Goal: Task Accomplishment & Management: Use online tool/utility

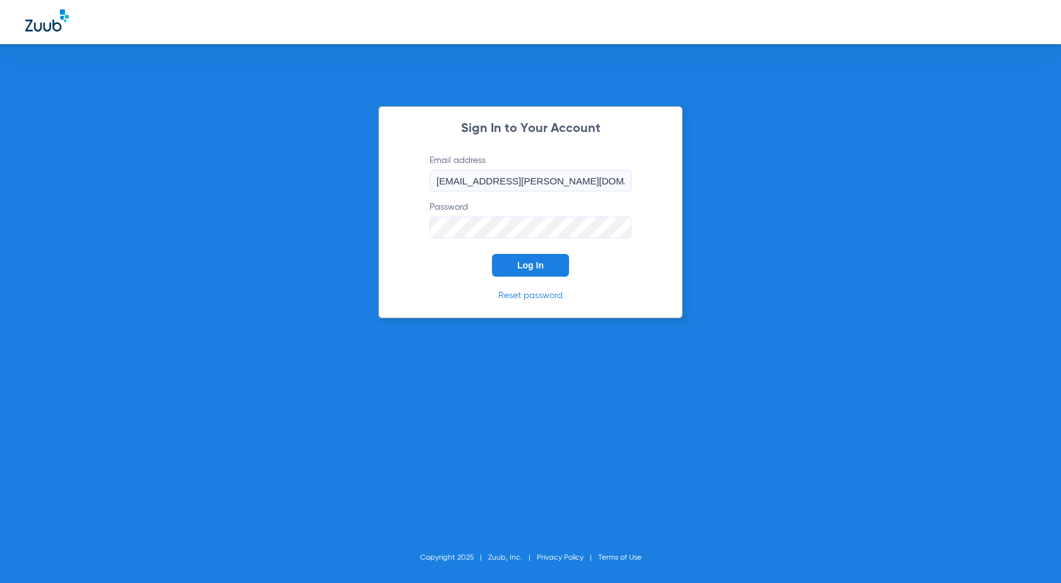
click at [534, 265] on span "Log In" at bounding box center [530, 265] width 27 height 10
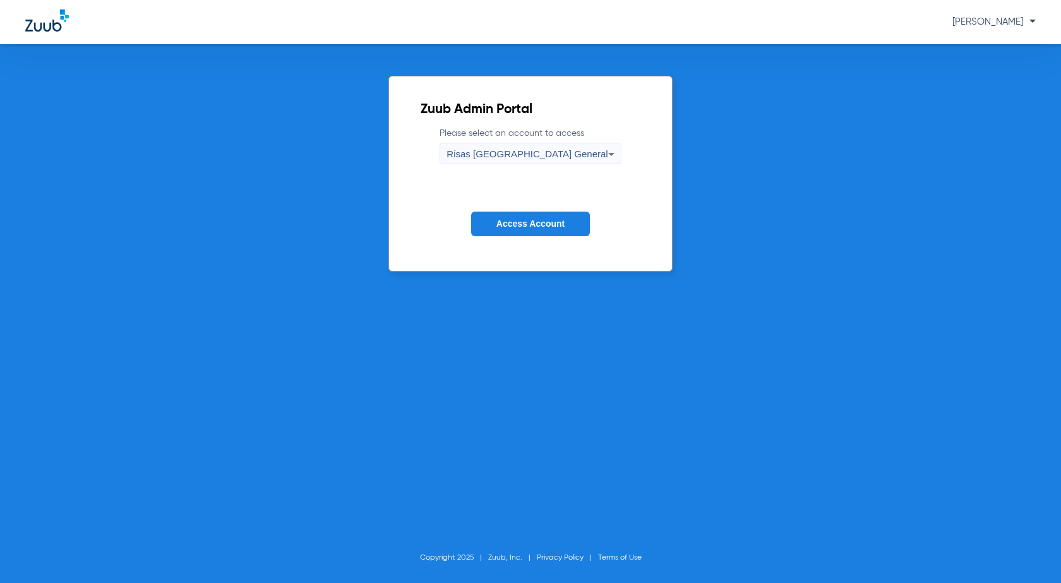
click at [544, 228] on span "Access Account" at bounding box center [530, 224] width 68 height 10
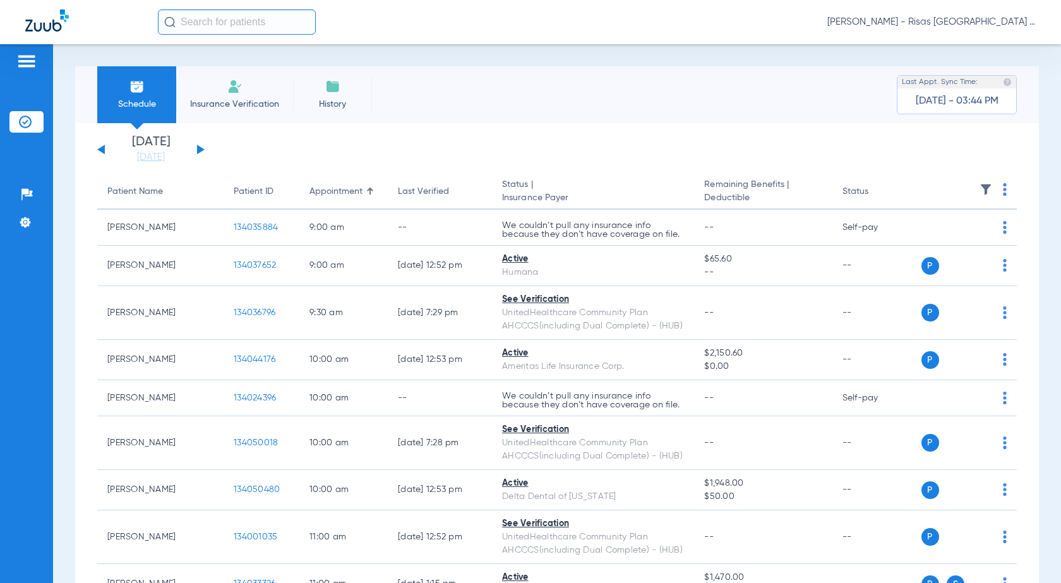
click at [201, 148] on button at bounding box center [201, 149] width 8 height 9
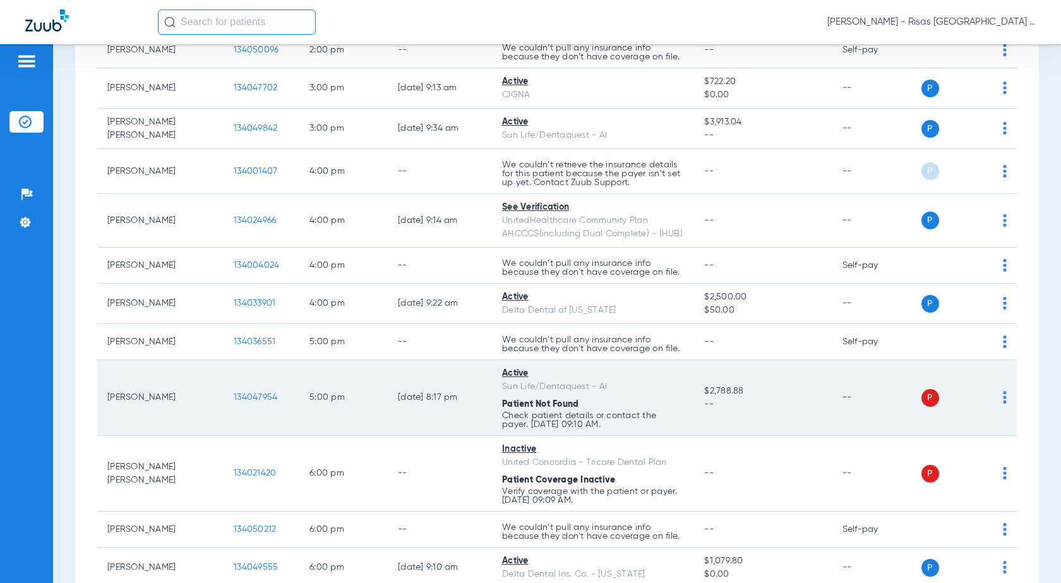
scroll to position [1148, 0]
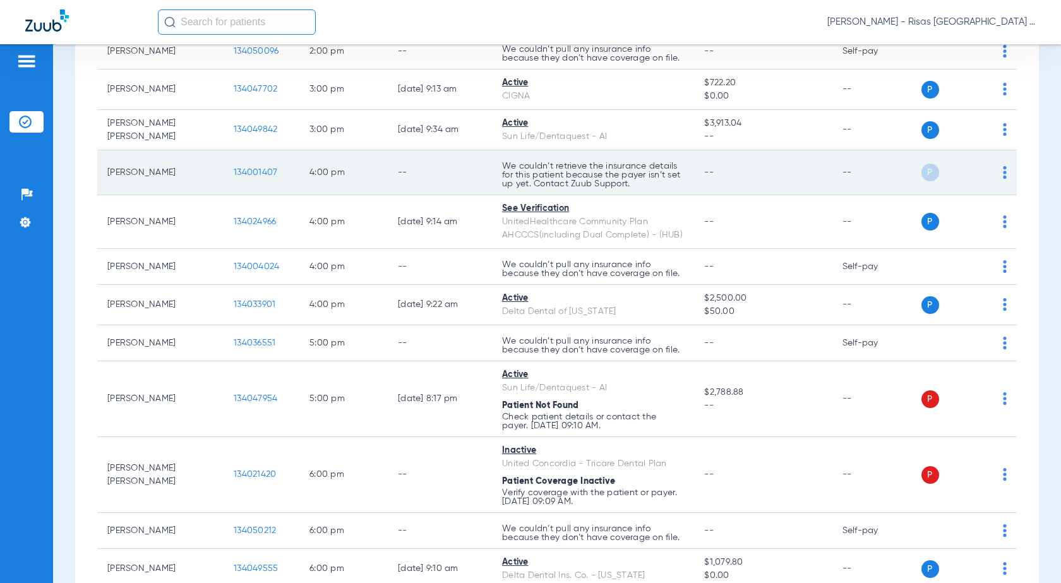
click at [988, 176] on div "P S" at bounding box center [962, 173] width 89 height 18
click at [1003, 173] on img at bounding box center [1005, 172] width 4 height 13
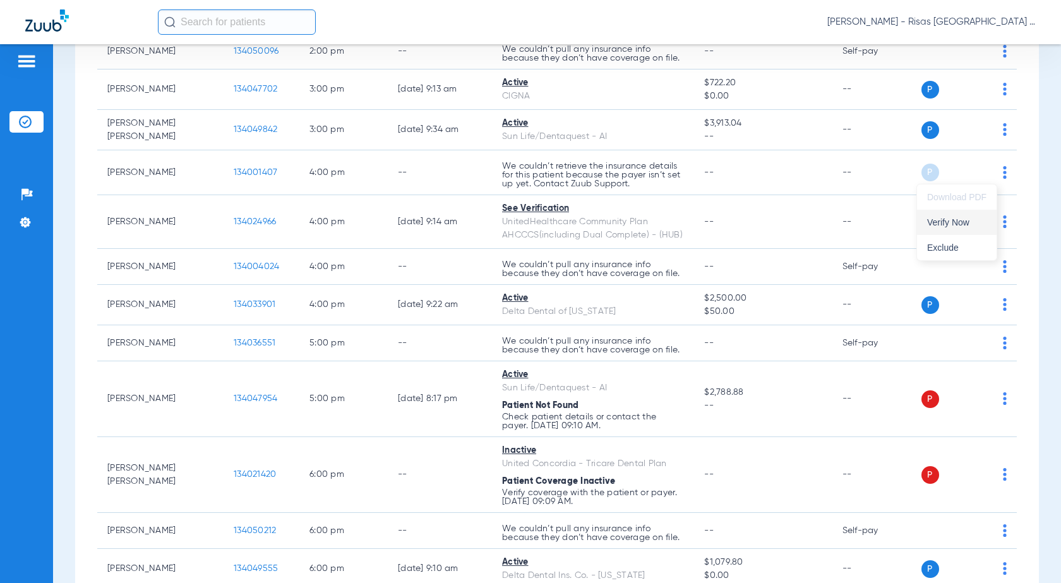
click at [954, 224] on span "Verify Now" at bounding box center [956, 222] width 59 height 9
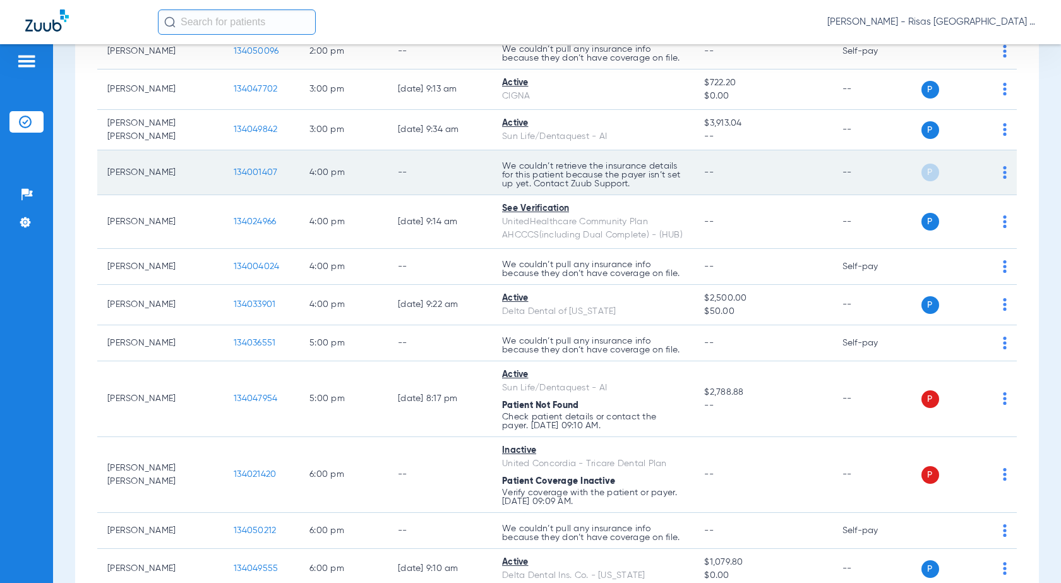
click at [992, 172] on div "P S" at bounding box center [962, 173] width 89 height 18
click at [1003, 172] on img at bounding box center [1005, 172] width 4 height 13
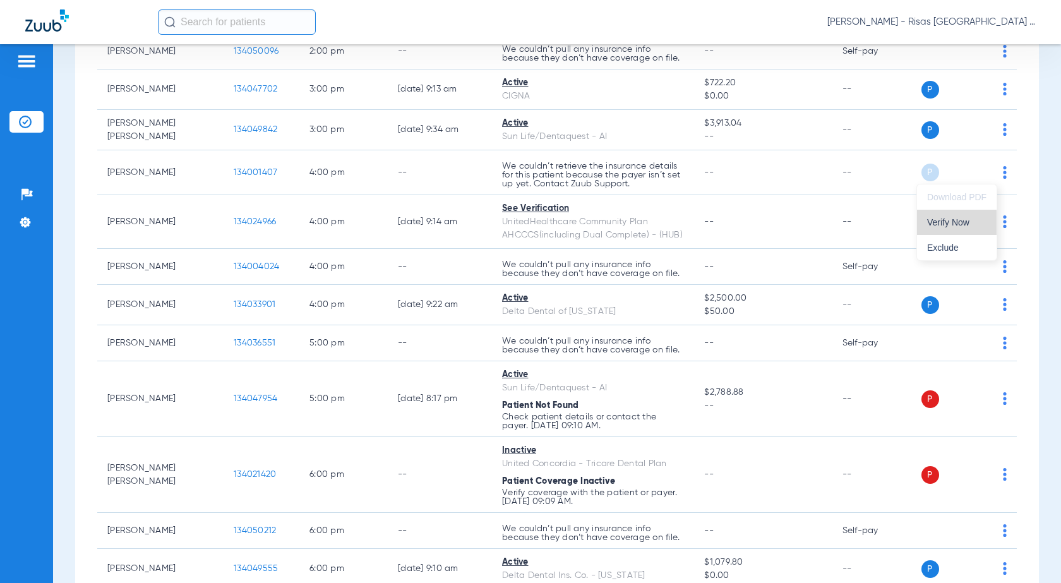
click at [945, 224] on span "Verify Now" at bounding box center [956, 222] width 59 height 9
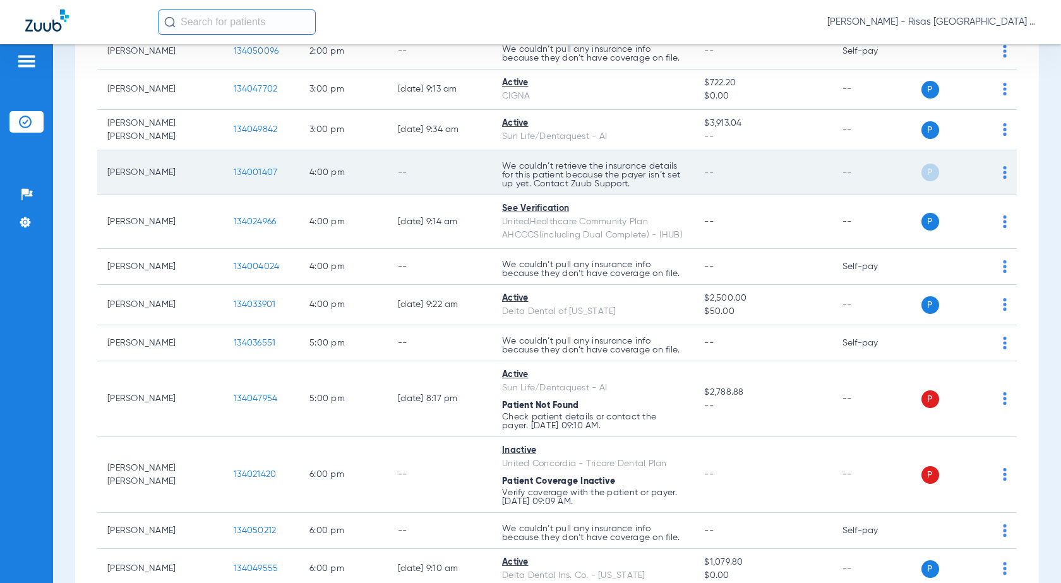
click at [256, 174] on span "134001407" at bounding box center [256, 172] width 44 height 9
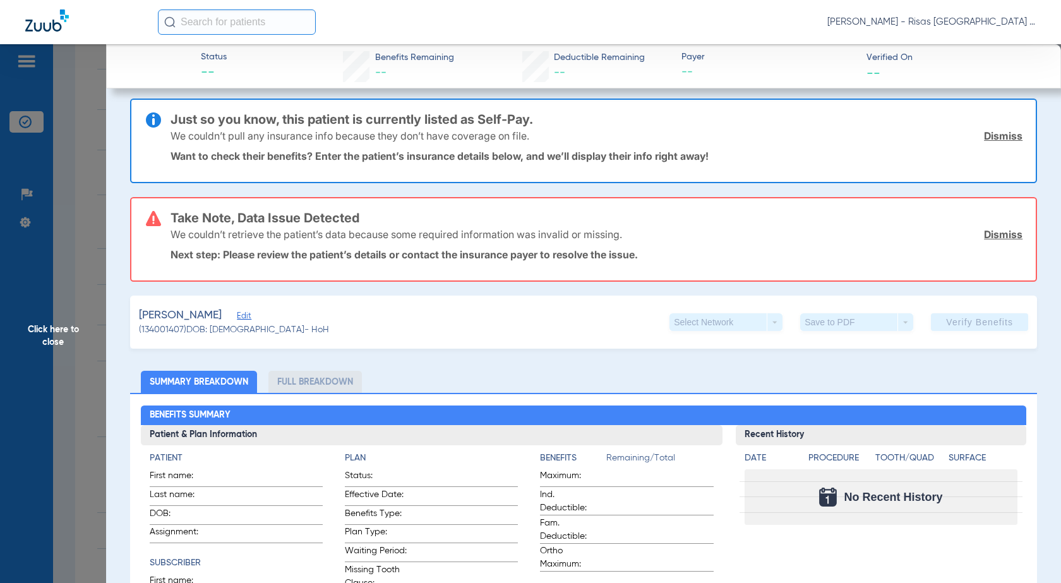
scroll to position [0, 0]
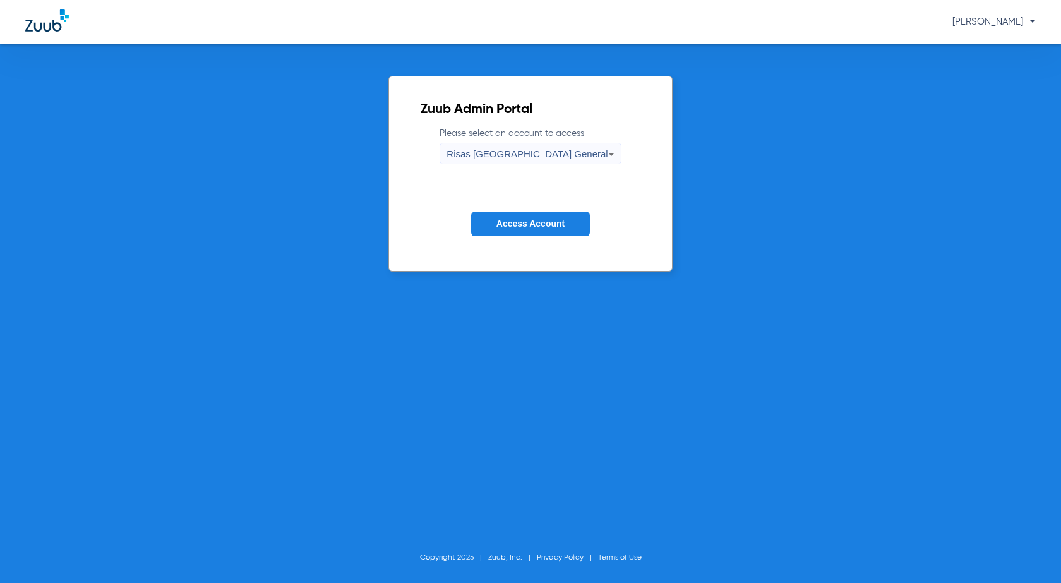
click at [548, 226] on span "Access Account" at bounding box center [530, 224] width 68 height 10
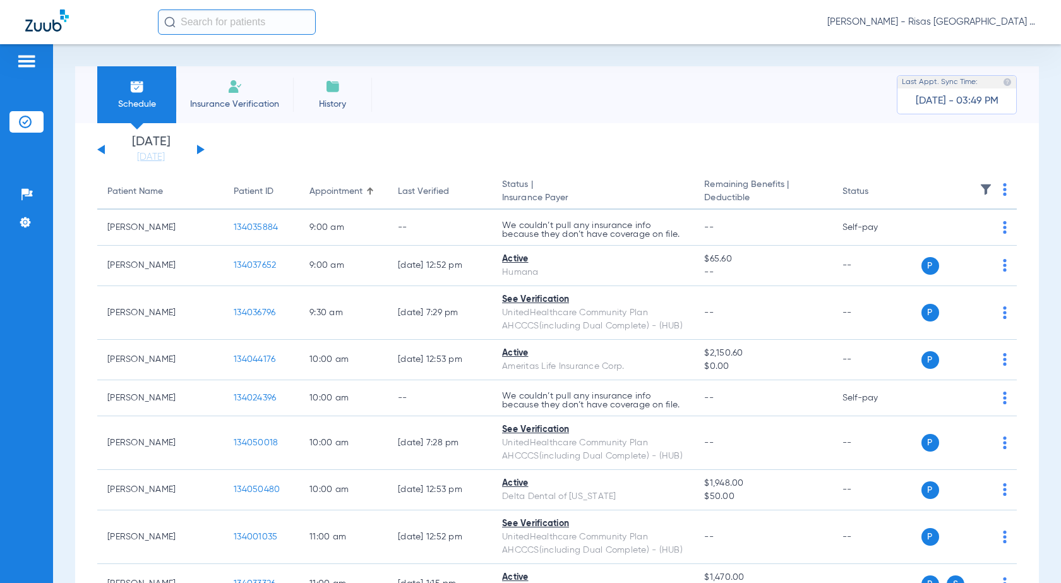
click at [199, 146] on div "[DATE] [DATE] [DATE] [DATE] [DATE] [DATE] [DATE] [DATE] [DATE] [DATE] [DATE] [D…" at bounding box center [150, 150] width 107 height 28
click at [199, 148] on button at bounding box center [201, 149] width 8 height 9
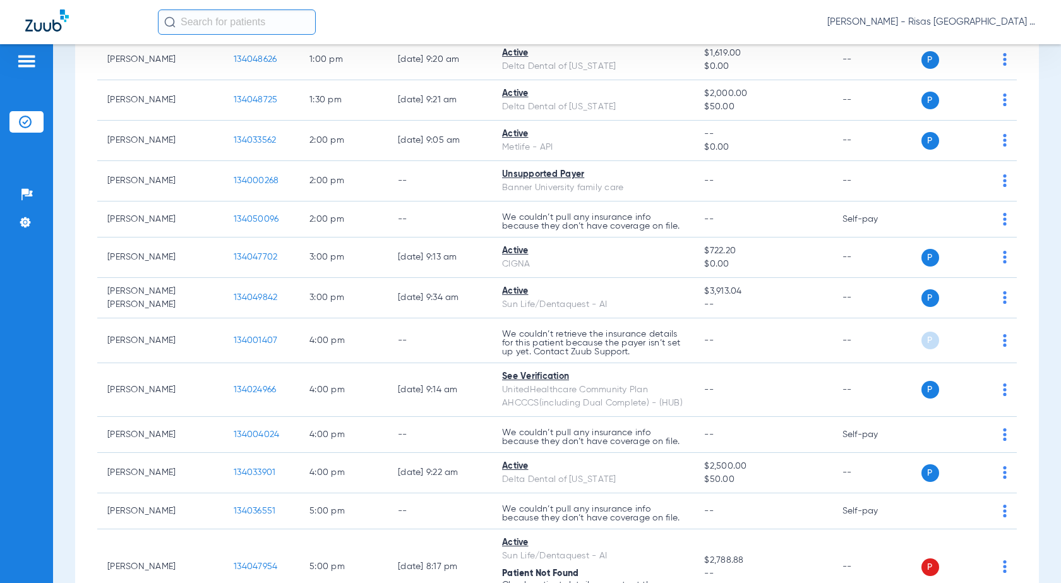
scroll to position [947, 0]
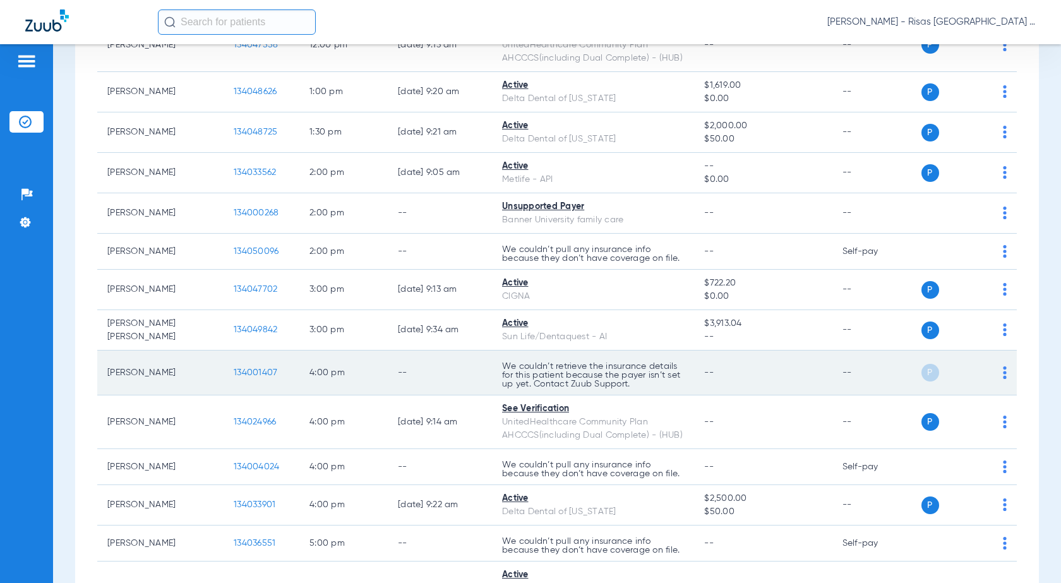
click at [263, 372] on span "134001407" at bounding box center [256, 372] width 44 height 9
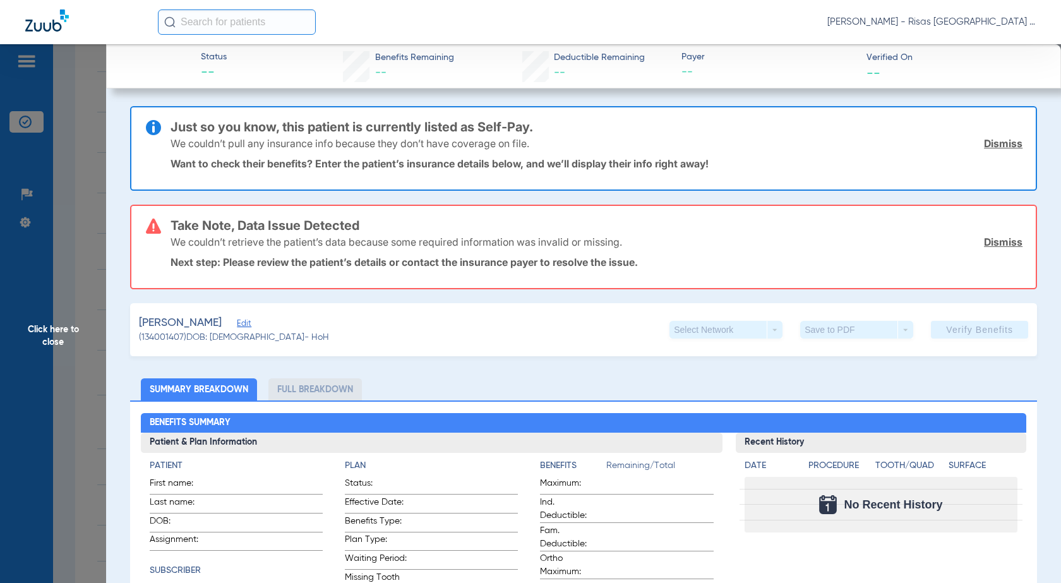
click at [237, 328] on span "Edit" at bounding box center [242, 325] width 11 height 12
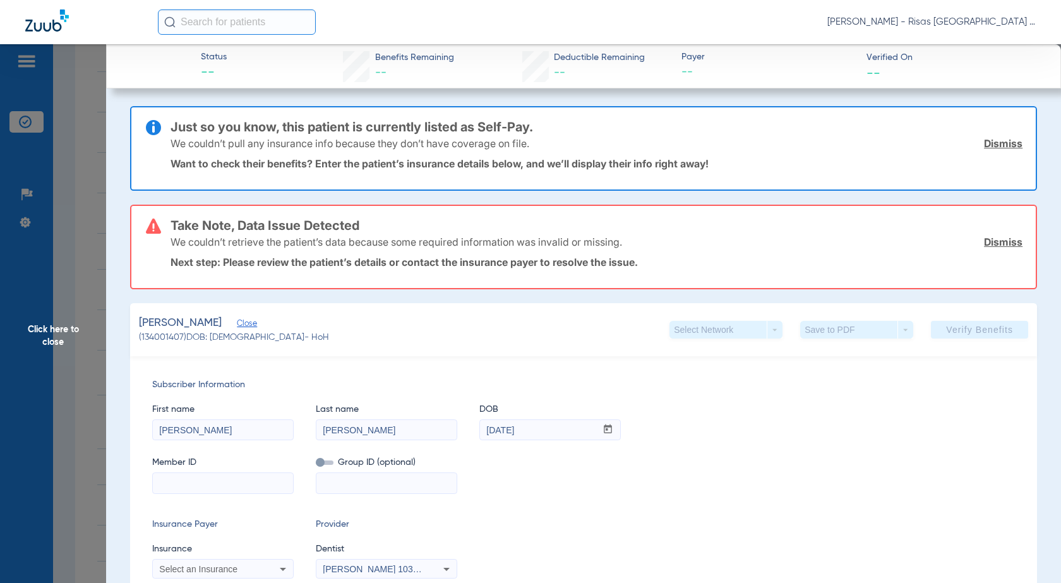
scroll to position [189, 0]
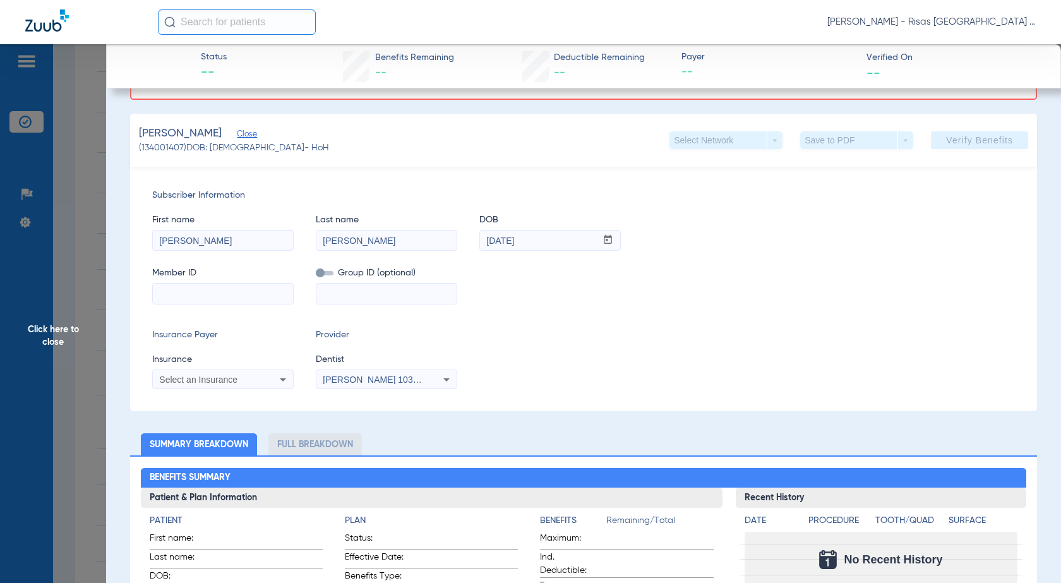
click at [173, 294] on input at bounding box center [223, 294] width 140 height 20
type input "820797984"
click at [340, 297] on input at bounding box center [386, 294] width 140 height 20
type input "373816"
click at [325, 271] on span at bounding box center [325, 273] width 18 height 4
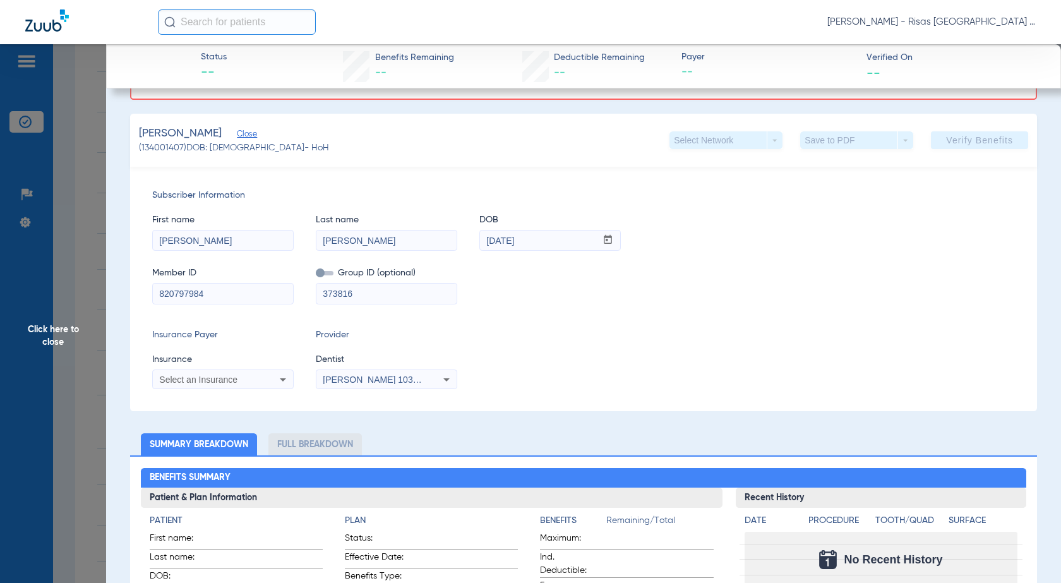
click at [316, 275] on input "checkbox" at bounding box center [316, 275] width 0 height 0
click at [246, 381] on div "Select an Insurance" at bounding box center [210, 379] width 102 height 9
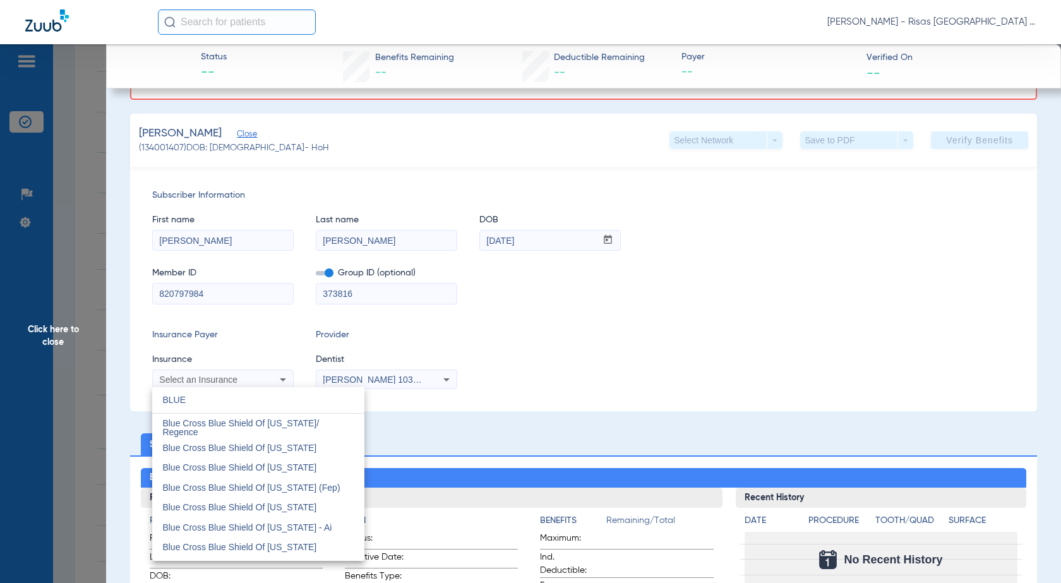
scroll to position [695, 0]
type input "BLUE"
click at [282, 521] on span "Blue Cross Blue Shield Of [US_STATE]" at bounding box center [239, 524] width 154 height 10
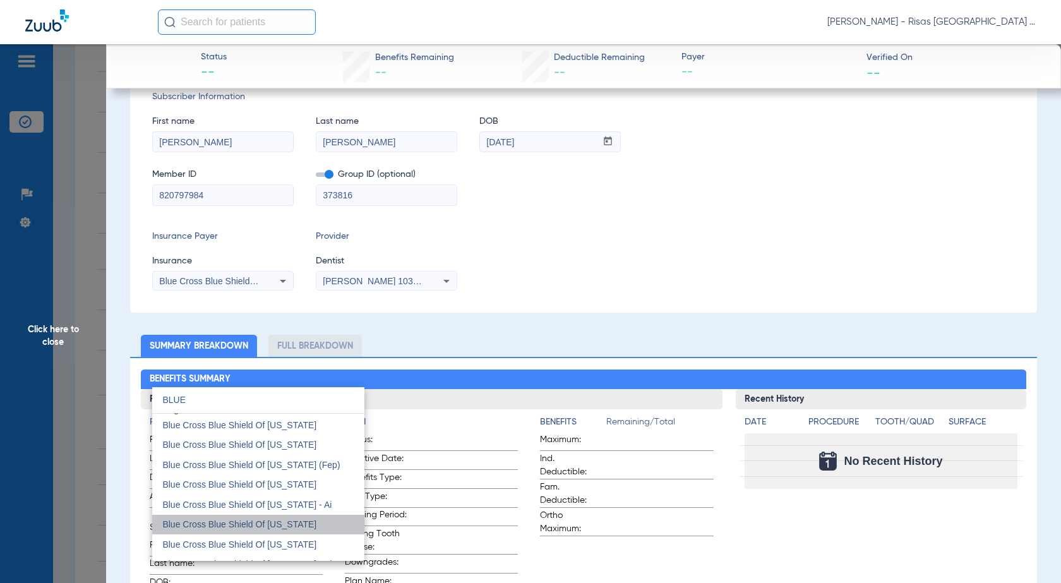
scroll to position [91, 0]
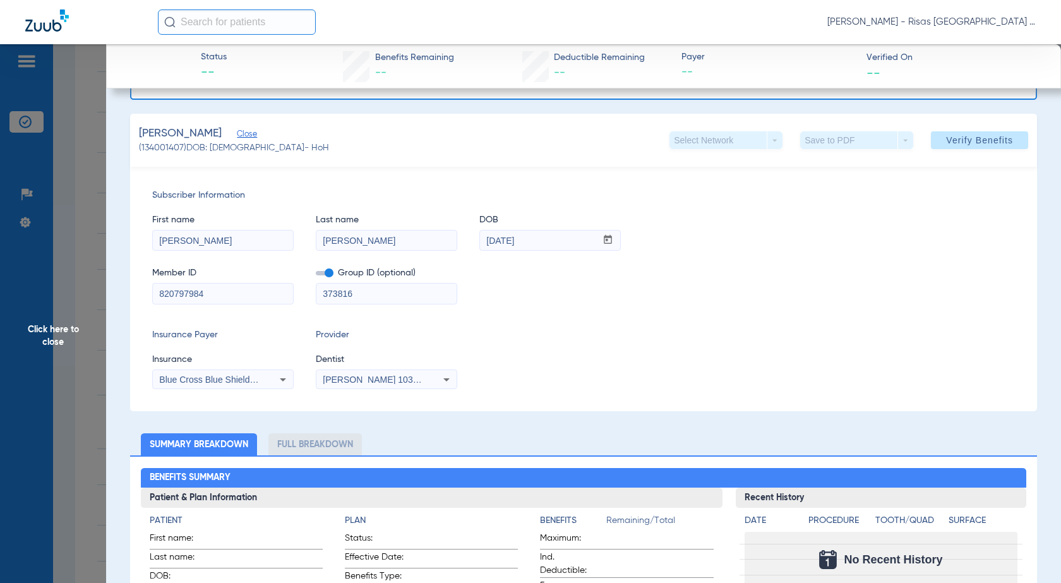
click at [355, 382] on span "[PERSON_NAME] 1033704044" at bounding box center [385, 380] width 124 height 10
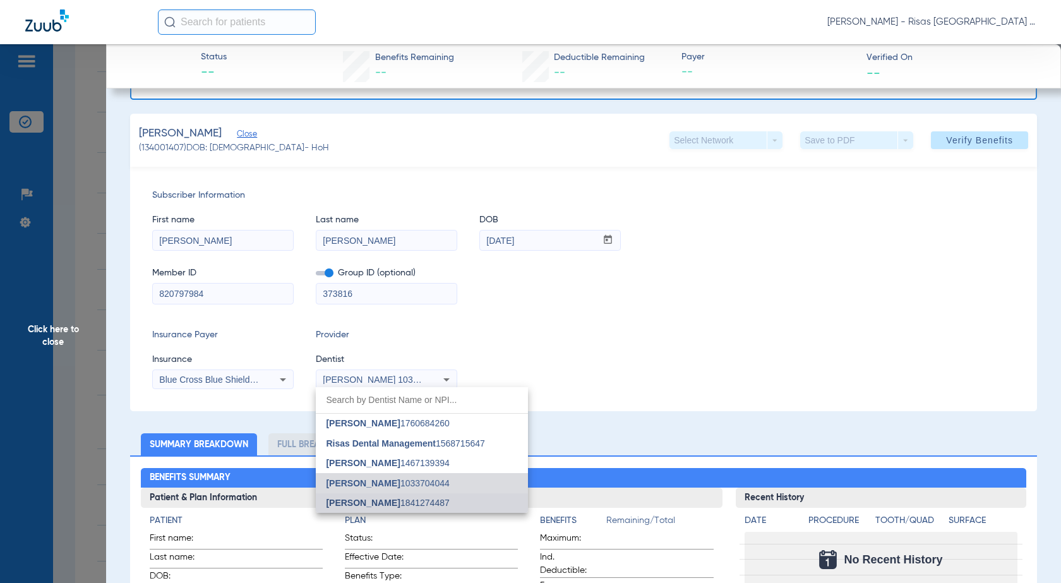
click at [379, 499] on span "[PERSON_NAME]" at bounding box center [363, 503] width 74 height 10
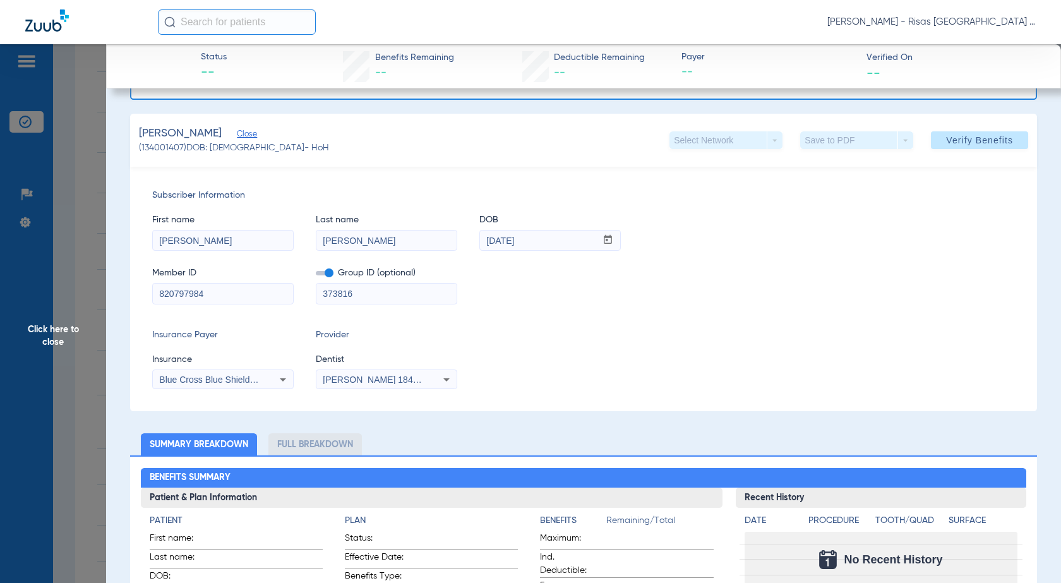
scroll to position [0, 0]
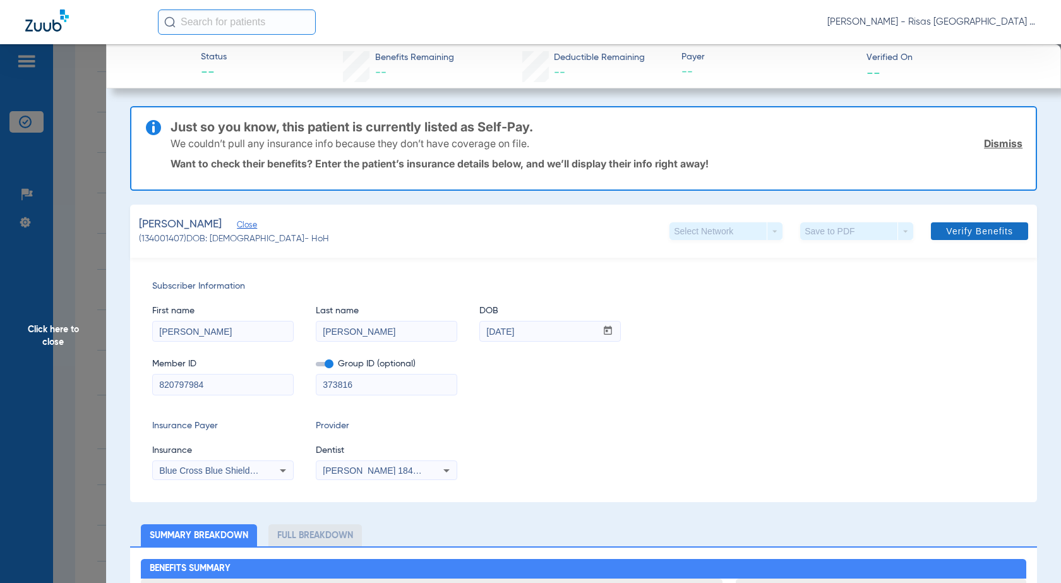
click at [982, 229] on span "Verify Benefits" at bounding box center [979, 231] width 67 height 10
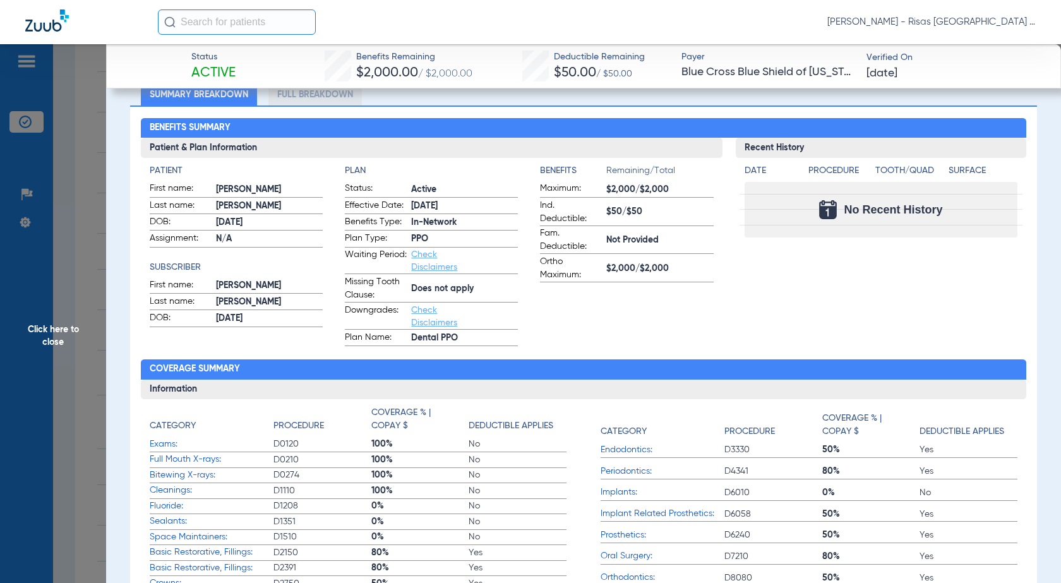
scroll to position [316, 0]
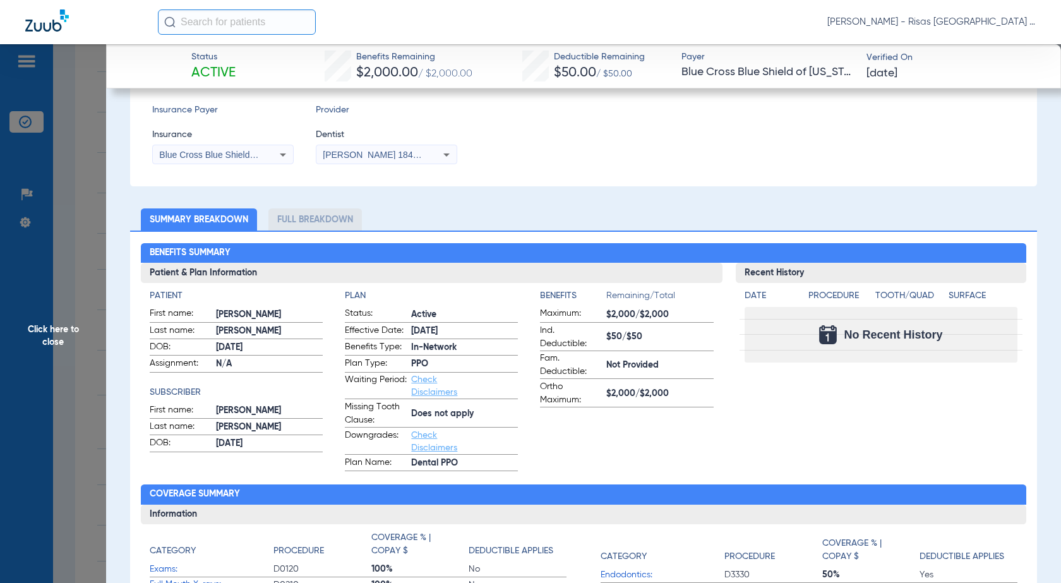
click at [345, 219] on li "Full Breakdown" at bounding box center [314, 219] width 93 height 22
click at [291, 225] on li "Full Breakdown" at bounding box center [314, 219] width 93 height 22
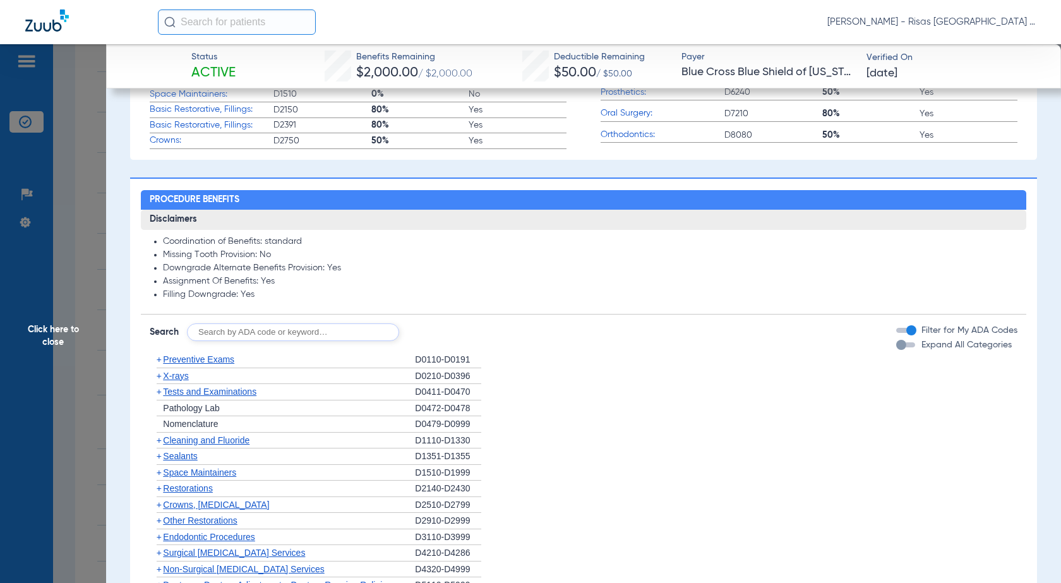
scroll to position [884, 0]
click at [304, 335] on input "text" at bounding box center [293, 332] width 212 height 18
type input "D4341"
click button "Search" at bounding box center [446, 332] width 50 height 18
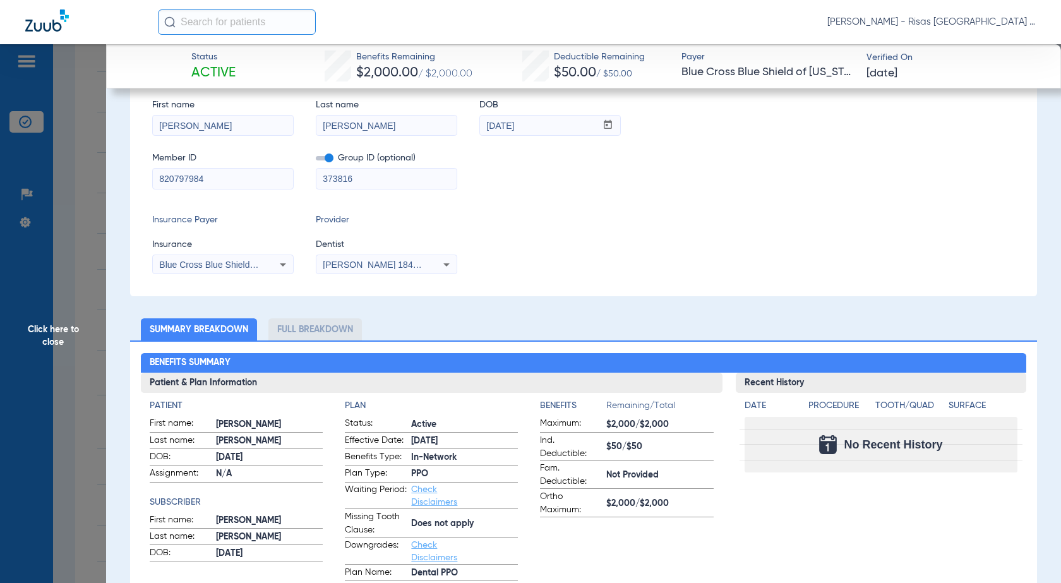
scroll to position [193, 0]
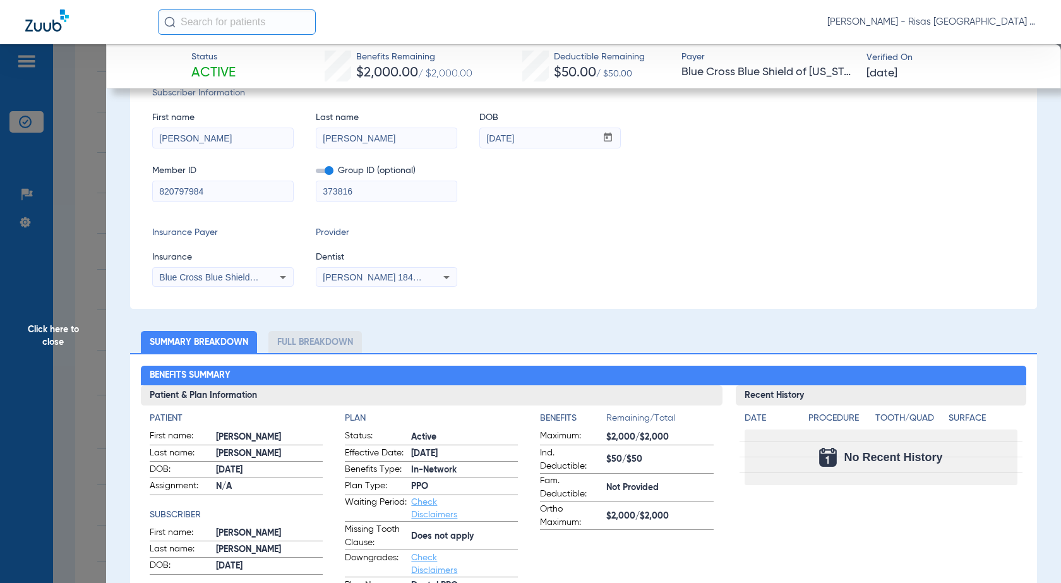
click at [325, 335] on li "Full Breakdown" at bounding box center [314, 342] width 93 height 22
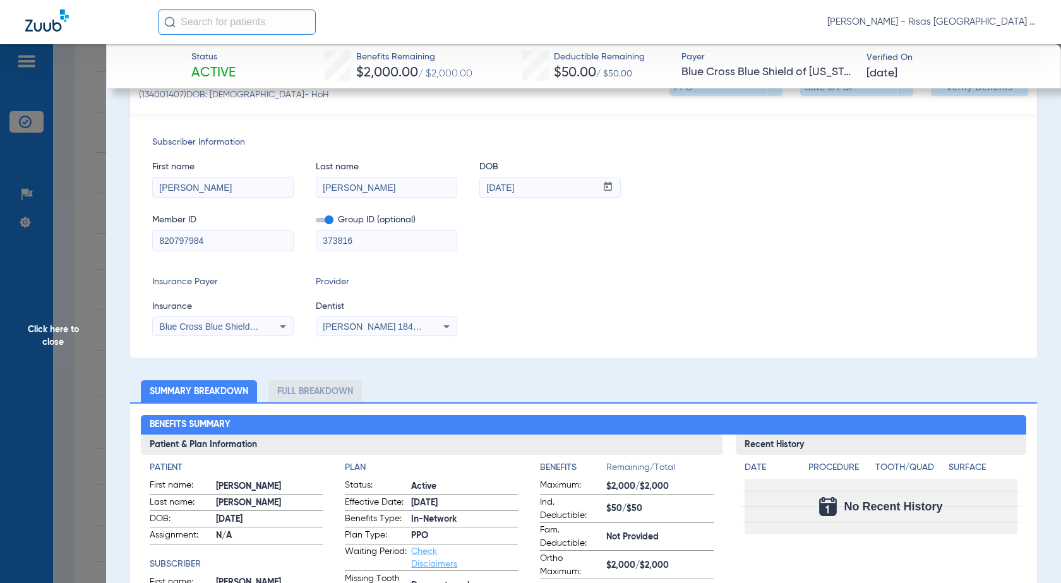
scroll to position [379, 0]
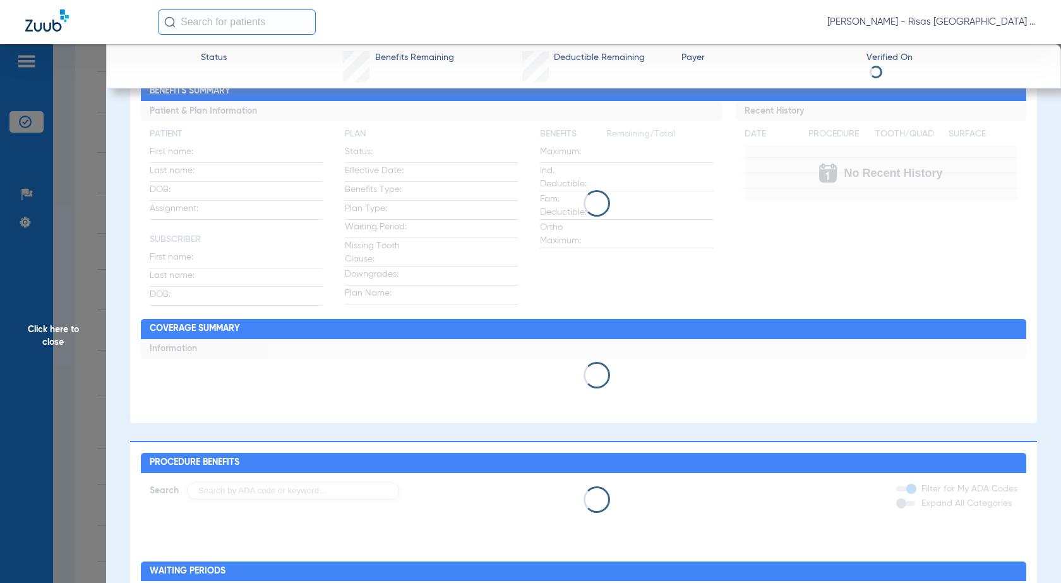
scroll to position [280, 0]
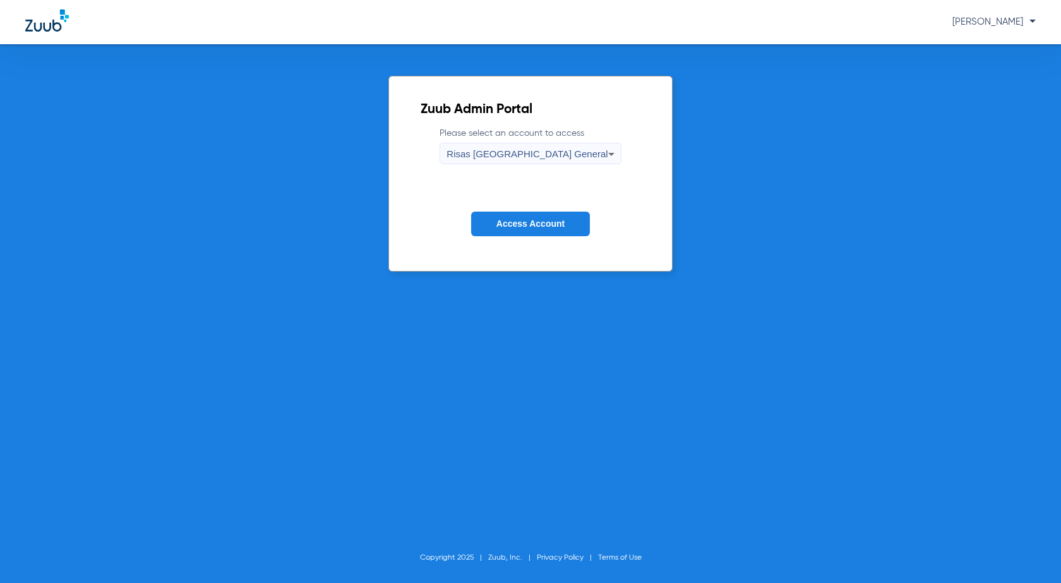
click at [491, 219] on button "Access Account" at bounding box center [530, 224] width 119 height 25
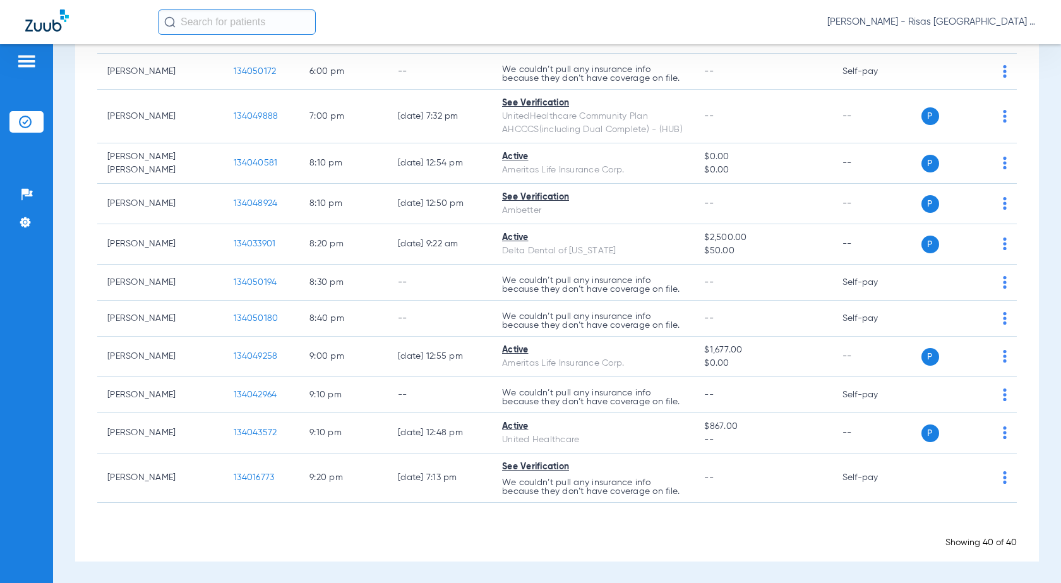
scroll to position [1395, 0]
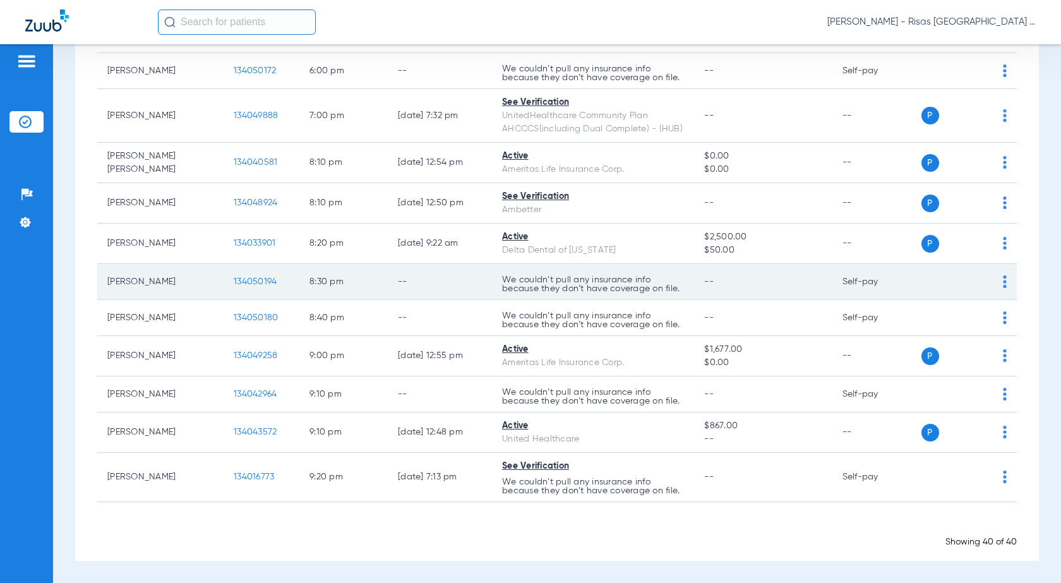
click at [264, 277] on span "134050194" at bounding box center [255, 281] width 43 height 9
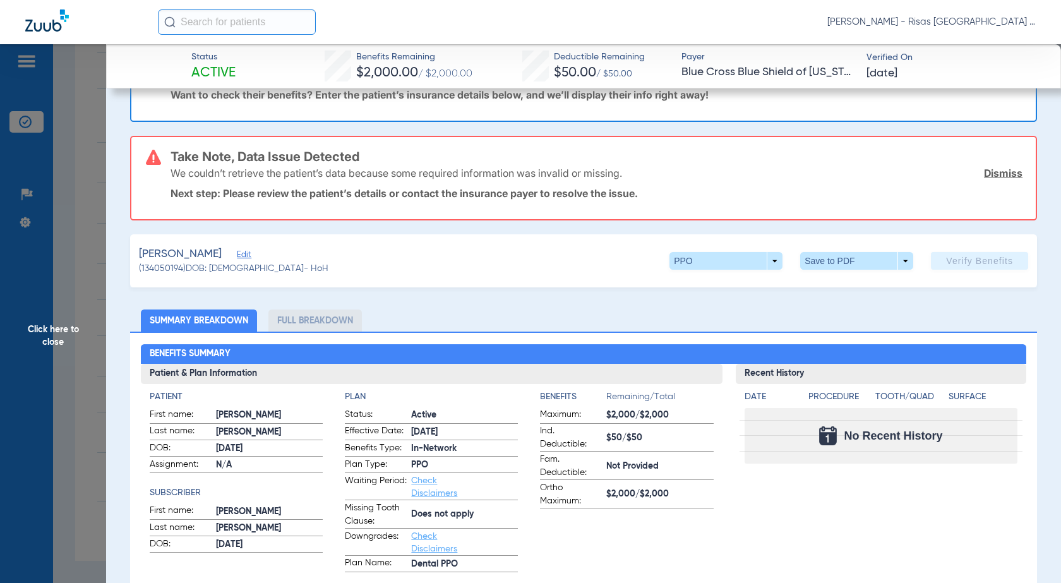
scroll to position [63, 0]
